Goal: Task Accomplishment & Management: Use online tool/utility

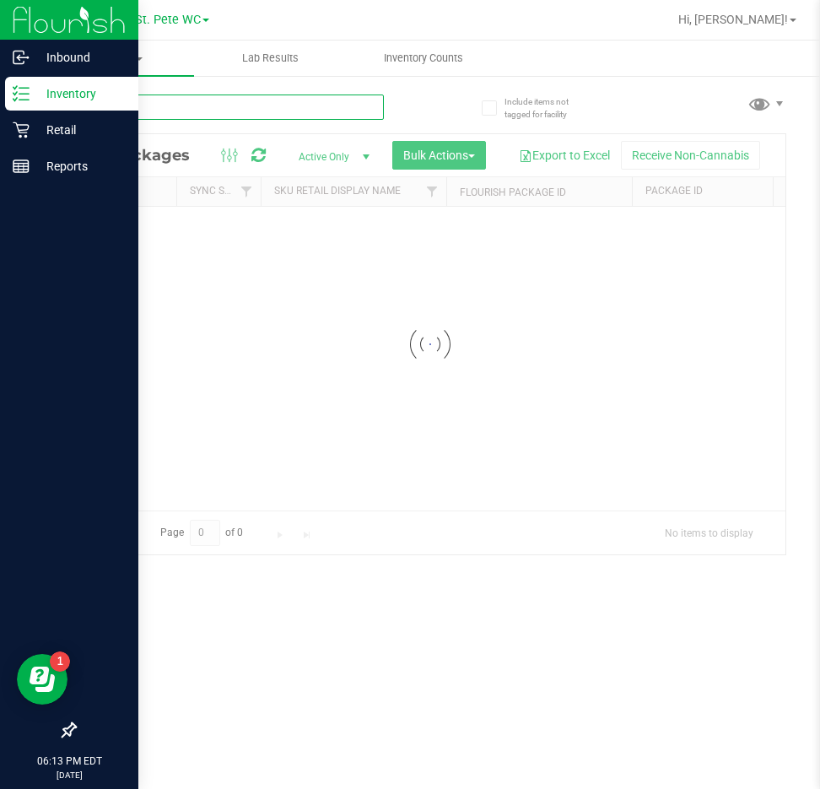
click at [170, 106] on input "text" at bounding box center [229, 107] width 310 height 25
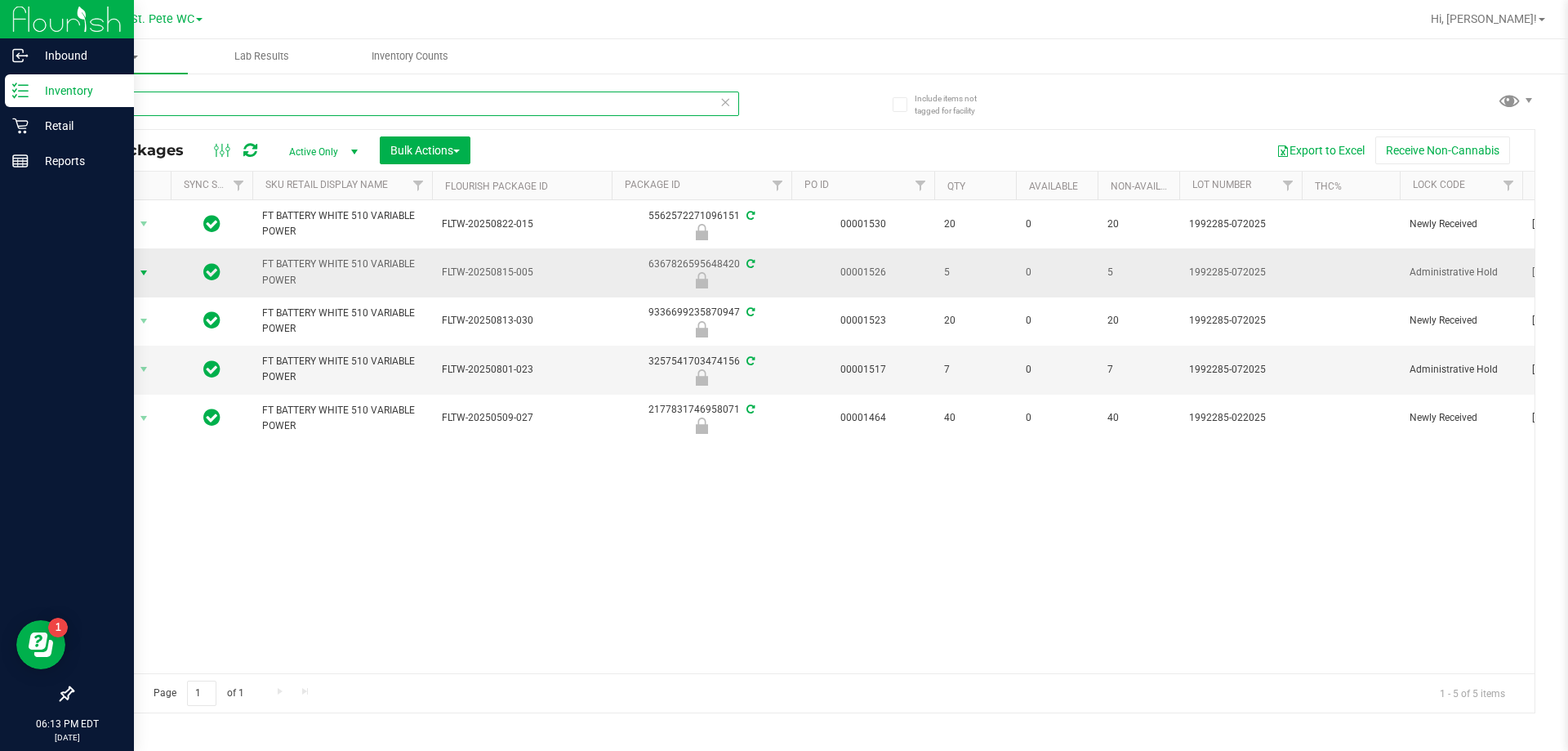
type input "var"
click at [118, 281] on span "Action" at bounding box center [111, 273] width 44 height 23
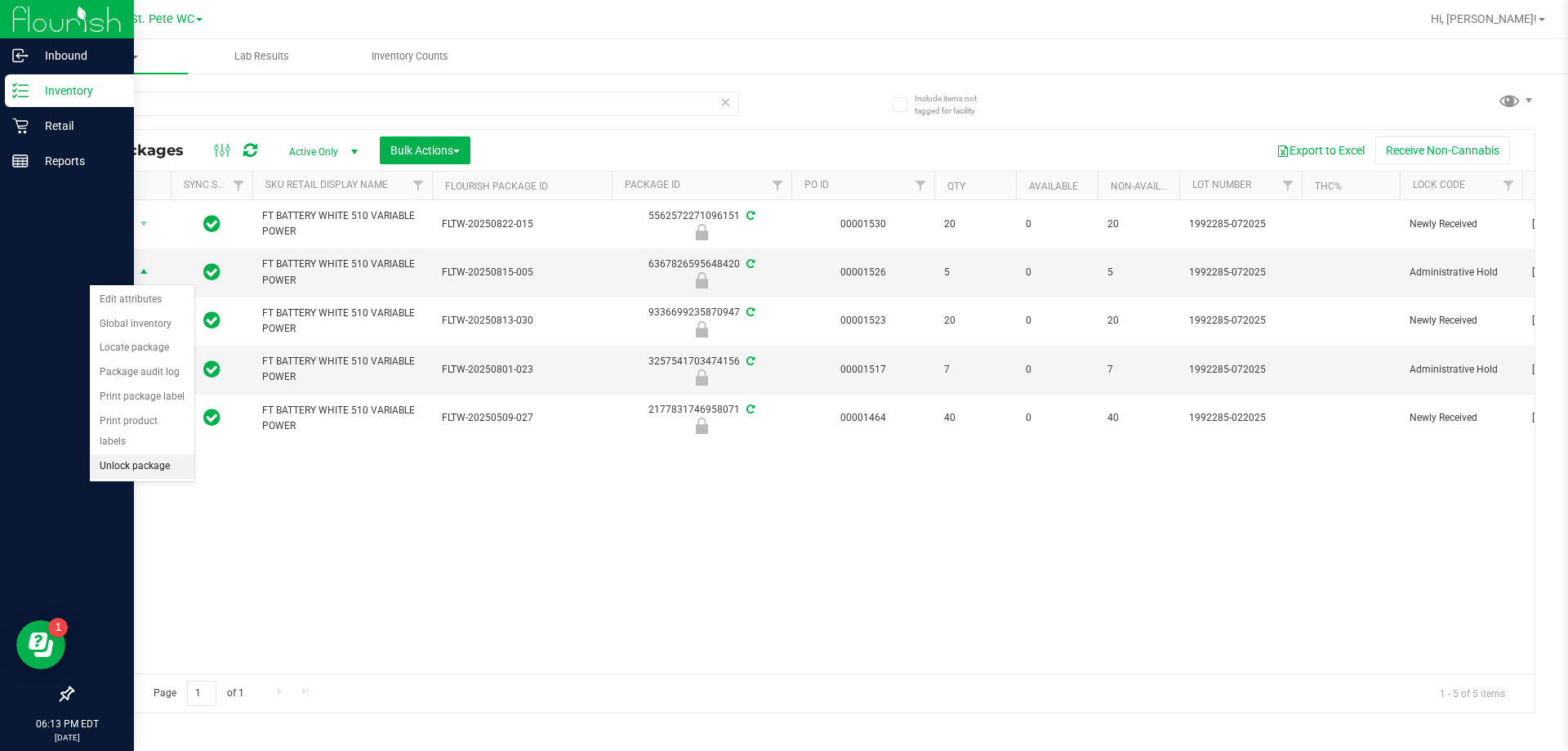
click at [109, 454] on li "Unlock package" at bounding box center [142, 466] width 104 height 24
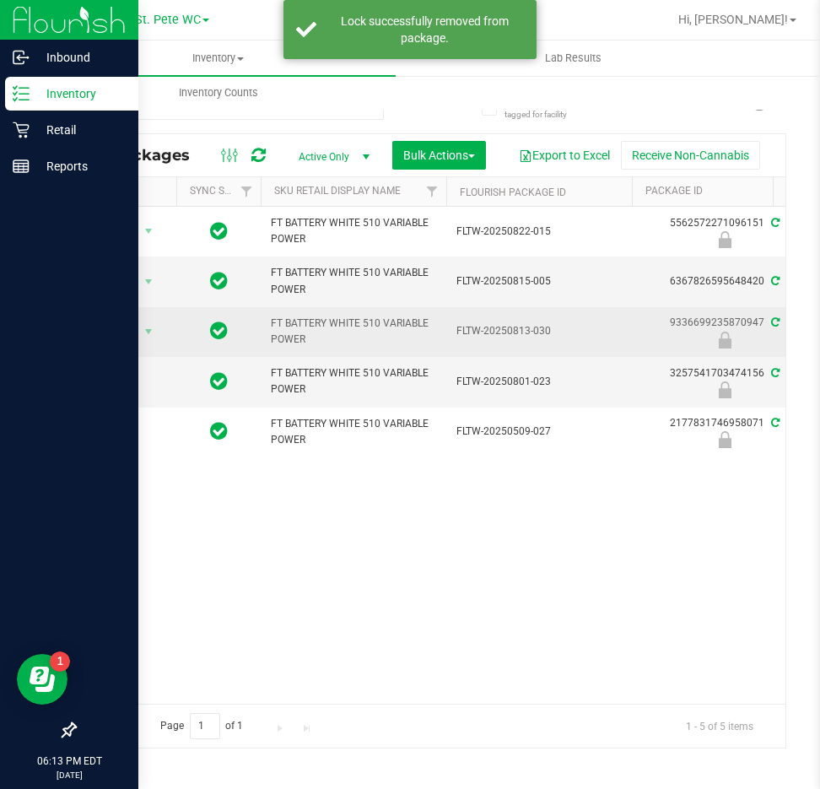
drag, startPoint x: 393, startPoint y: 571, endPoint x: 347, endPoint y: 316, distance: 259.9
click at [393, 572] on div "Action Action Edit attributes Global inventory Locate package Package audit log…" at bounding box center [430, 455] width 711 height 497
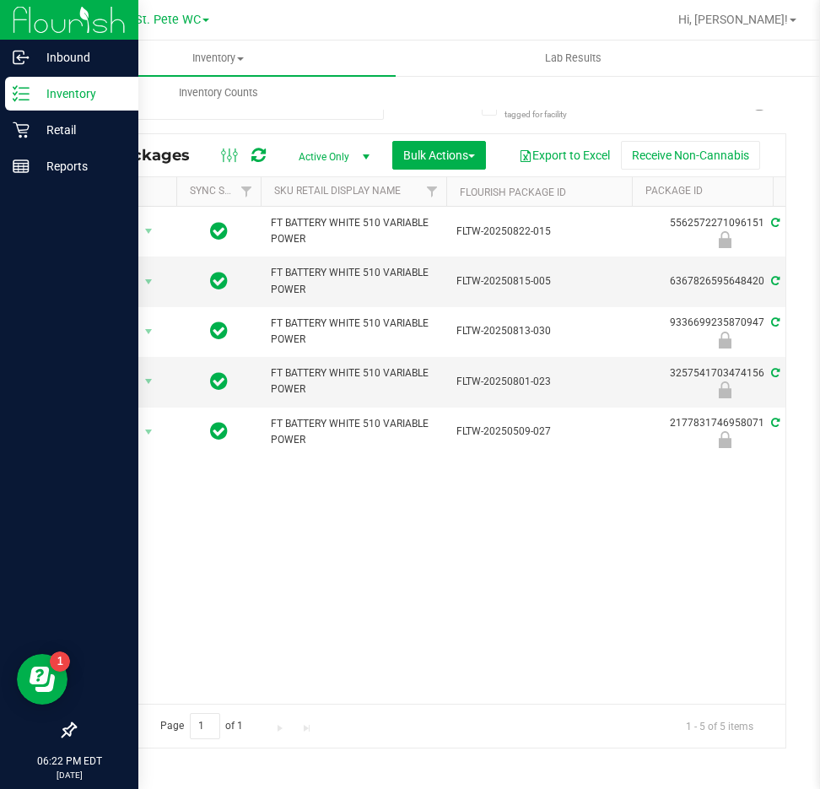
click at [64, 97] on p "Inventory" at bounding box center [80, 94] width 101 height 20
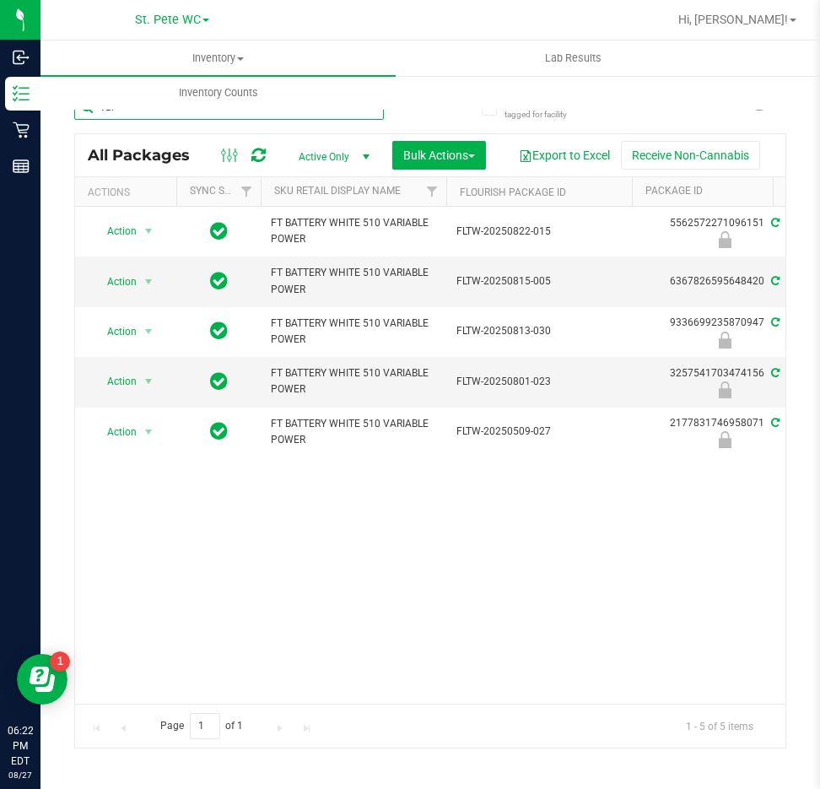
click at [120, 118] on input "var" at bounding box center [229, 107] width 310 height 25
type input "v"
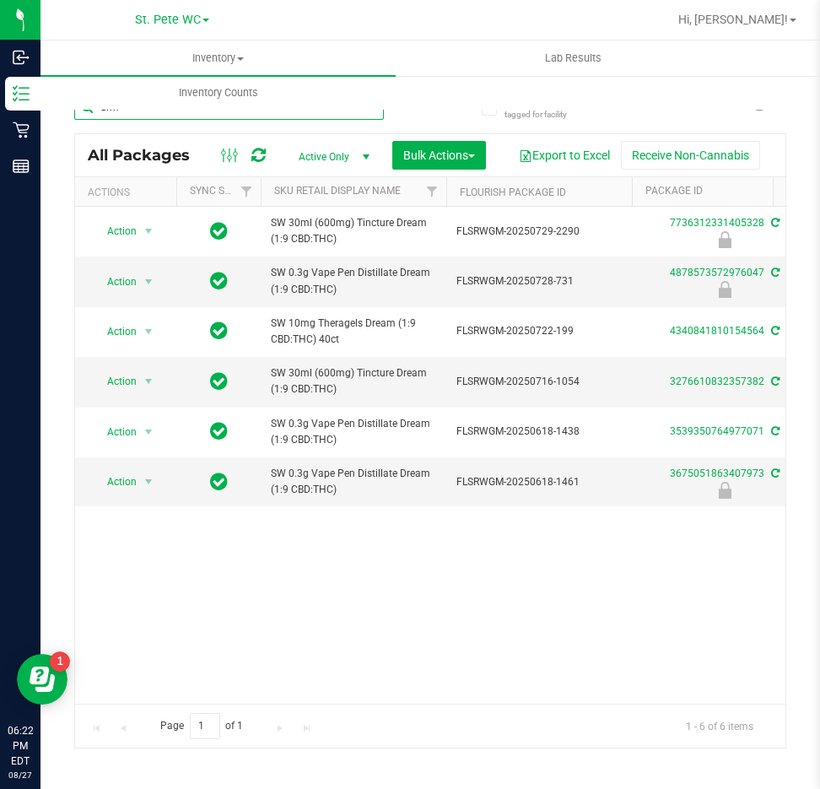
type input "drm"
drag, startPoint x: 147, startPoint y: 116, endPoint x: 85, endPoint y: 110, distance: 61.9
click at [85, 110] on inventory "Inventory All packages All inventory Waste log Create inventory Lab Results Inv…" at bounding box center [431, 315] width 780 height 549
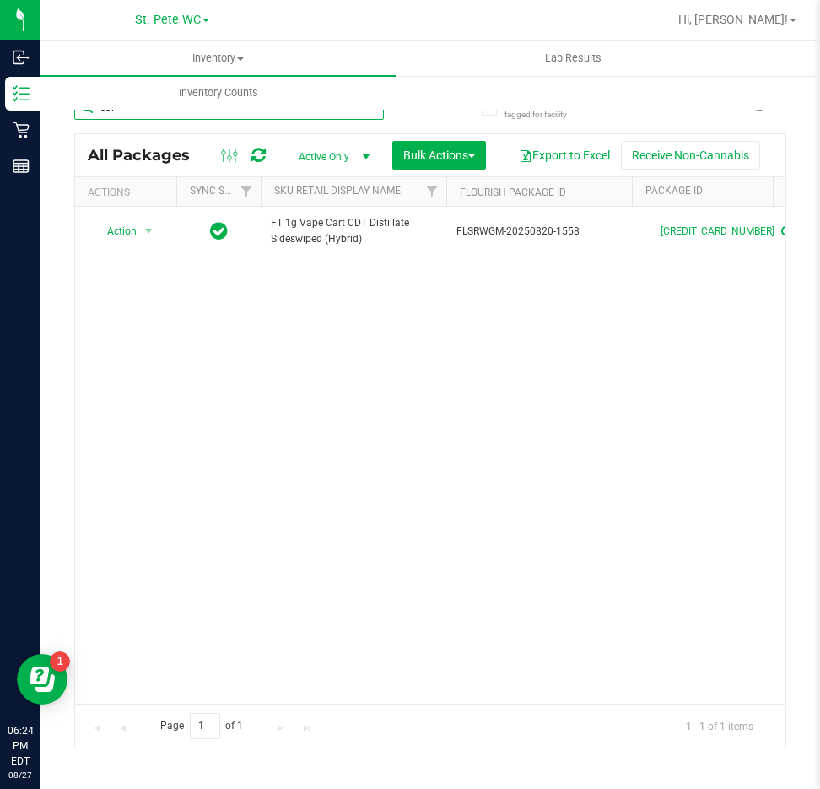
type input "ssw"
